Goal: Task Accomplishment & Management: Use online tool/utility

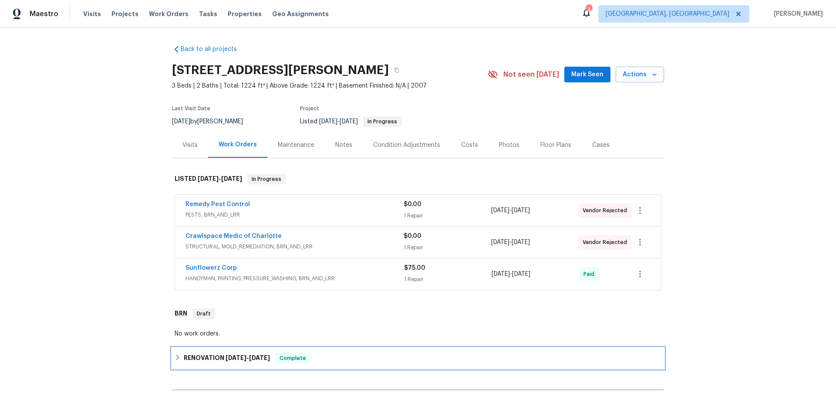
click at [207, 348] on div "RENOVATION [DATE] - [DATE] Complete" at bounding box center [418, 358] width 492 height 21
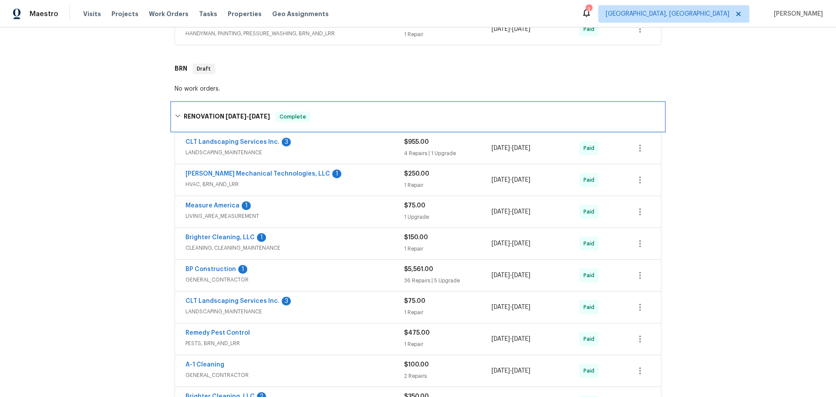
scroll to position [261, 0]
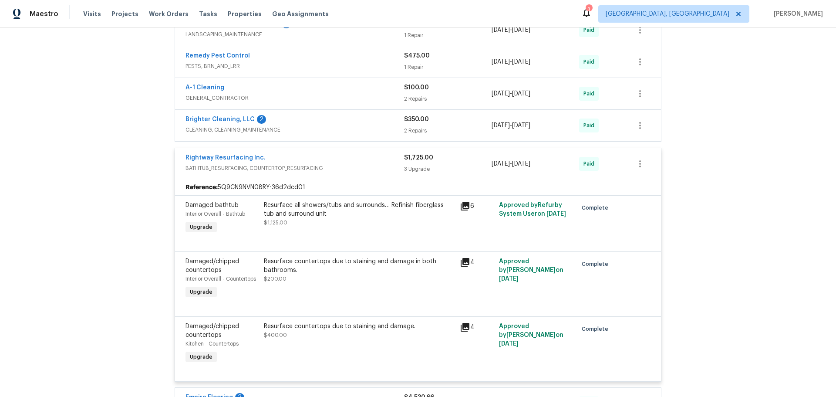
scroll to position [523, 0]
drag, startPoint x: 268, startPoint y: 234, endPoint x: 266, endPoint y: 240, distance: 6.6
click at [269, 392] on div "Empire Flooring 2" at bounding box center [295, 397] width 219 height 10
click at [193, 394] on link "Empire Flooring" at bounding box center [209, 397] width 47 height 6
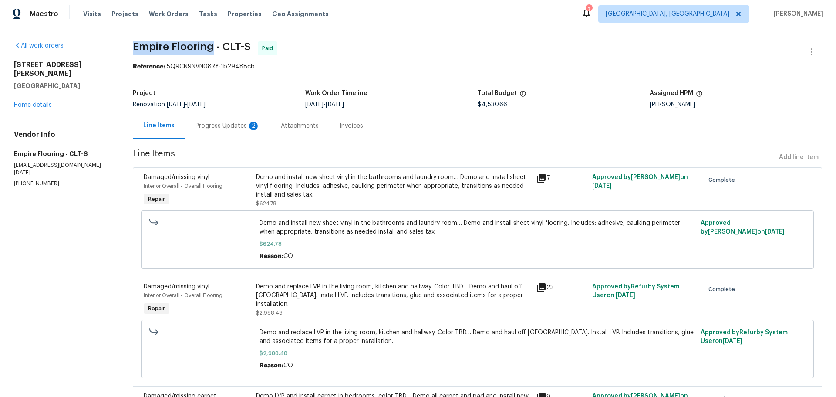
drag, startPoint x: 130, startPoint y: 47, endPoint x: 173, endPoint y: 42, distance: 43.4
click at [173, 42] on span "Empire Flooring - CLT-S Paid" at bounding box center [467, 51] width 669 height 21
copy span "Empire Flooring"
drag, startPoint x: 32, startPoint y: 132, endPoint x: 0, endPoint y: 148, distance: 35.5
click at [0, 145] on div "All work orders [STREET_ADDRESS][PERSON_NAME] Home details Vendor Info Empire F…" at bounding box center [418, 273] width 836 height 493
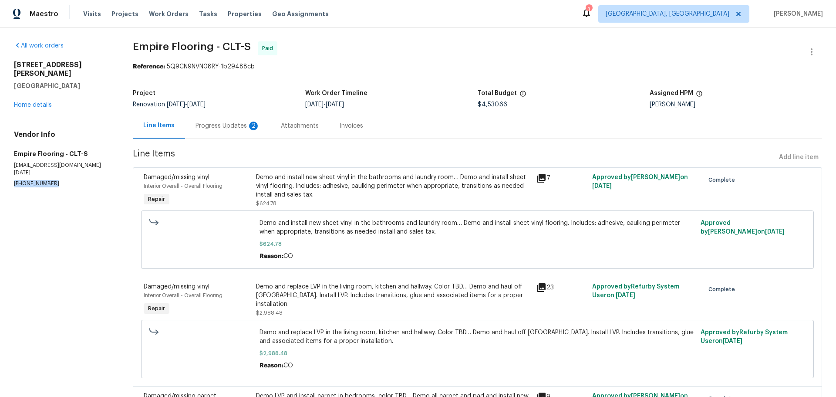
click at [18, 180] on p "[PHONE_NUMBER]" at bounding box center [63, 183] width 98 height 7
click at [29, 180] on p "[PHONE_NUMBER]" at bounding box center [63, 183] width 98 height 7
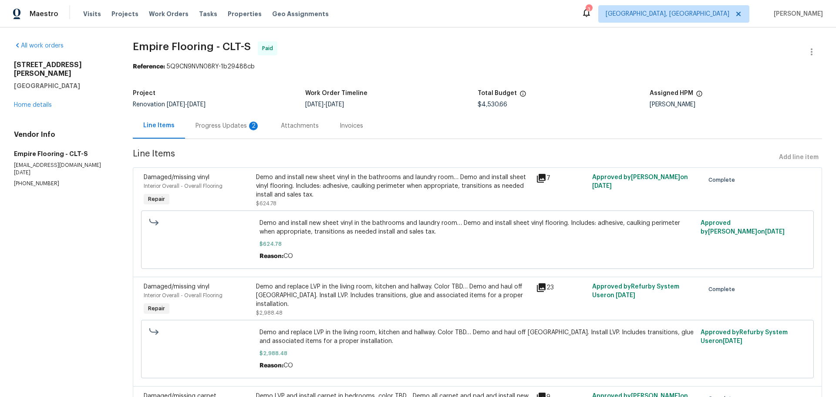
click at [19, 180] on p "[PHONE_NUMBER]" at bounding box center [63, 183] width 98 height 7
drag, startPoint x: 26, startPoint y: 124, endPoint x: 24, endPoint y: 131, distance: 6.7
click at [25, 162] on p "[EMAIL_ADDRESS][DOMAIN_NAME][DATE]" at bounding box center [63, 169] width 98 height 15
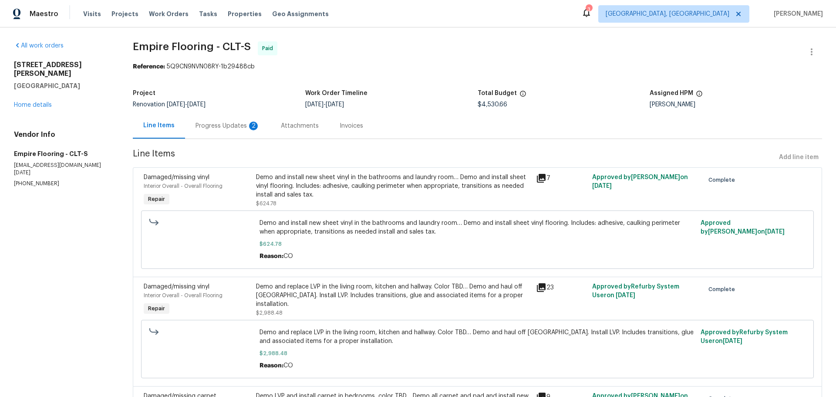
click at [27, 132] on section "All work orders [STREET_ADDRESS][PERSON_NAME] Home details Vendor Info Empire F…" at bounding box center [63, 273] width 98 height 465
click at [30, 180] on p "[PHONE_NUMBER]" at bounding box center [63, 183] width 98 height 7
drag, startPoint x: 30, startPoint y: 131, endPoint x: 22, endPoint y: 139, distance: 11.1
click at [14, 135] on section "All work orders [STREET_ADDRESS][PERSON_NAME] Home details Vendor Info Empire F…" at bounding box center [63, 273] width 98 height 465
copy p "434) 770-3973"
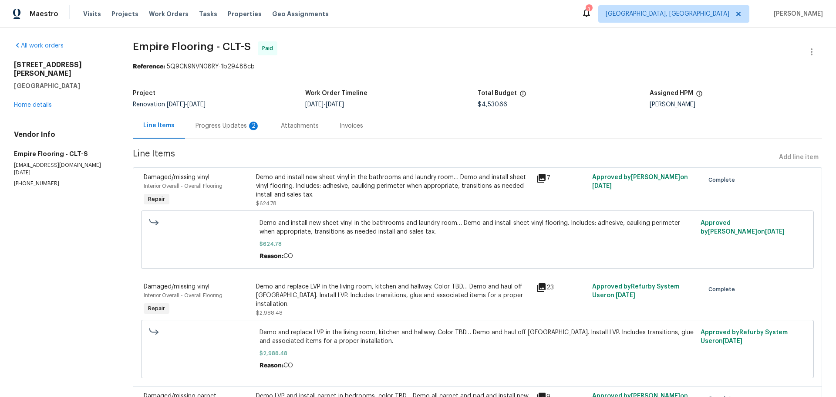
click at [281, 122] on div "Attachments" at bounding box center [300, 126] width 38 height 9
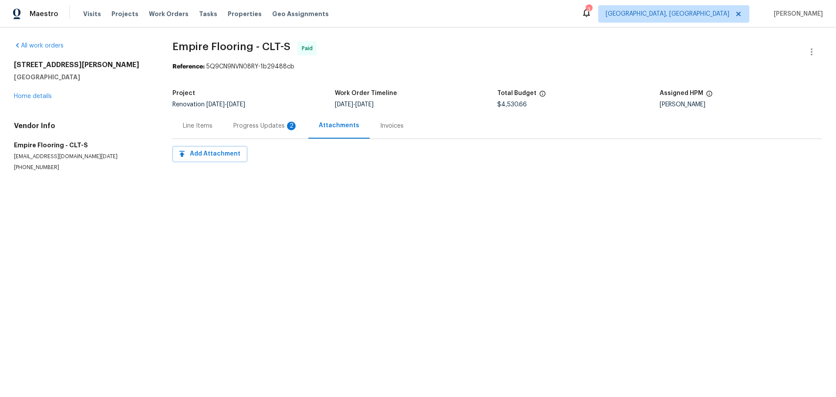
click at [370, 113] on div "Invoices" at bounding box center [392, 126] width 44 height 26
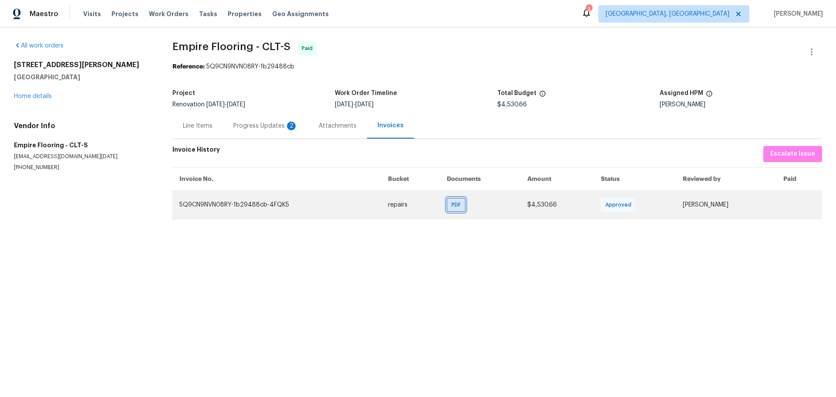
click at [464, 200] on span "PDF" at bounding box center [458, 204] width 13 height 9
